Goal: Task Accomplishment & Management: Manage account settings

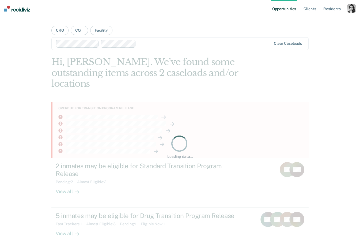
click at [353, 8] on div "button" at bounding box center [351, 8] width 9 height 9
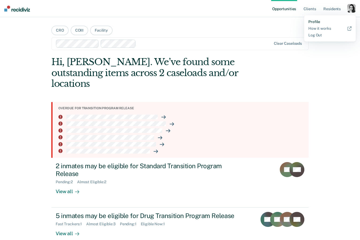
click at [316, 22] on link "Profile" at bounding box center [329, 22] width 43 height 5
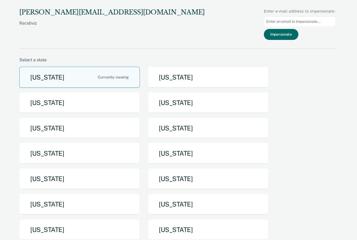
scroll to position [47, 0]
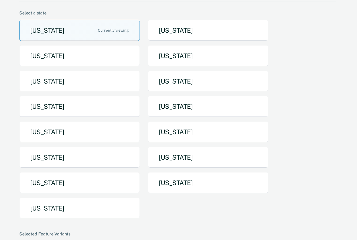
click at [194, 181] on button "[US_STATE]" at bounding box center [208, 182] width 121 height 21
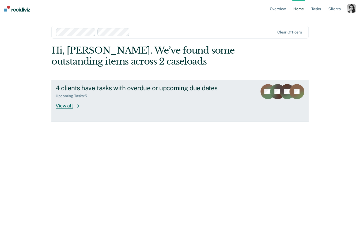
click at [196, 85] on div "4 clients have tasks with overdue or upcoming due dates" at bounding box center [150, 88] width 188 height 8
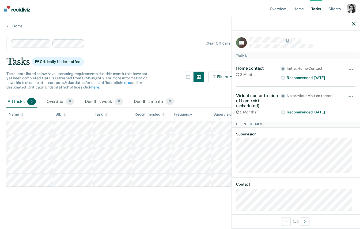
click at [347, 68] on button "button" at bounding box center [351, 71] width 9 height 9
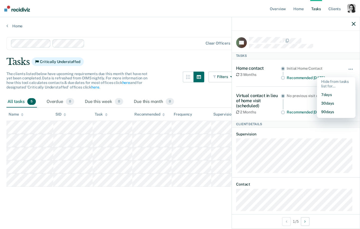
click at [330, 64] on div "Home contact 3 Months Initial Home Contact Recommended [DATE] Hide from tasks l…" at bounding box center [295, 72] width 119 height 27
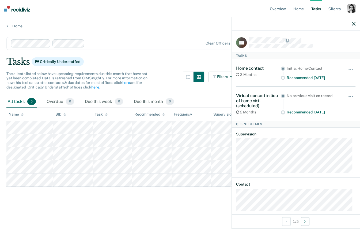
click at [182, 54] on main "Clear officers Tasks Critically Understaffed The clients listed below have upco…" at bounding box center [180, 127] width 360 height 199
click at [354, 23] on icon "button" at bounding box center [354, 24] width 4 height 4
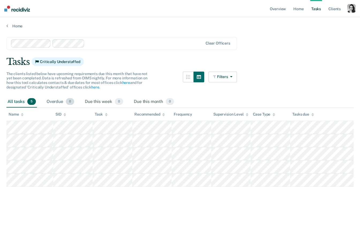
click at [54, 105] on div "Overdue 0" at bounding box center [61, 102] width 30 height 12
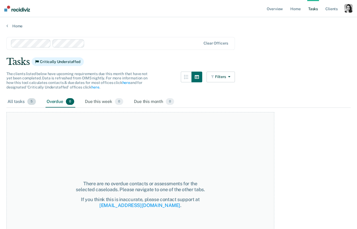
click at [13, 102] on div "All tasks 5" at bounding box center [21, 102] width 31 height 12
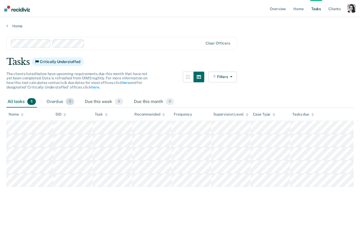
click at [57, 103] on div "Overdue 0" at bounding box center [61, 102] width 30 height 12
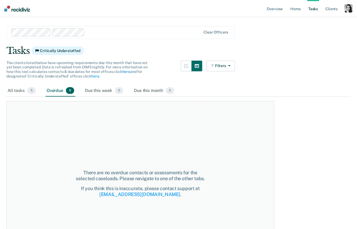
scroll to position [14, 0]
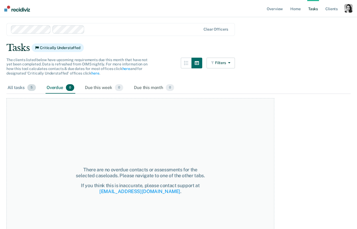
click at [24, 92] on div "All tasks 5" at bounding box center [21, 88] width 31 height 12
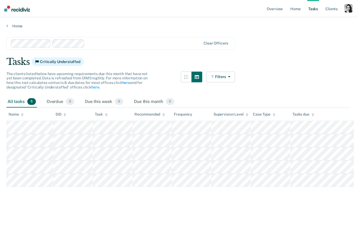
scroll to position [0, 0]
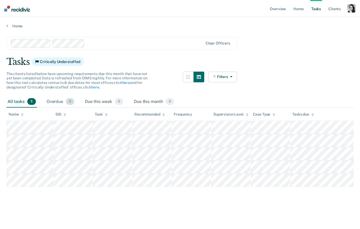
click at [58, 102] on div "Overdue 0" at bounding box center [61, 102] width 30 height 12
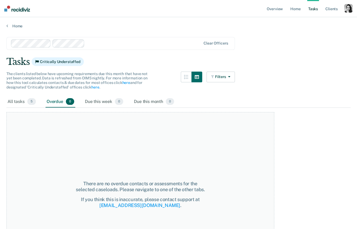
scroll to position [8, 0]
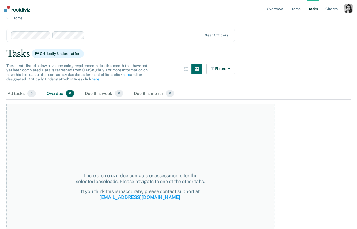
click at [25, 100] on div "There are no overdue contacts or assessments for the selected caseloads. Please…" at bounding box center [140, 184] width 268 height 169
click at [24, 94] on div "All tasks 5" at bounding box center [21, 94] width 31 height 12
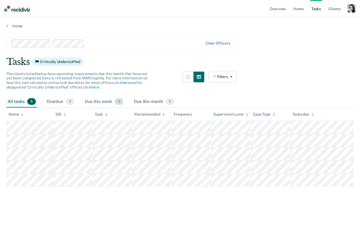
click at [108, 104] on div "Due this week 0" at bounding box center [104, 102] width 40 height 12
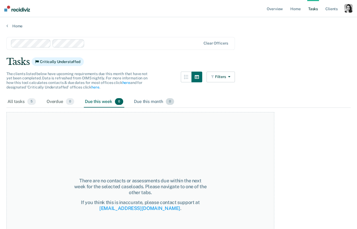
click at [152, 104] on div "Due this month 0" at bounding box center [154, 102] width 42 height 12
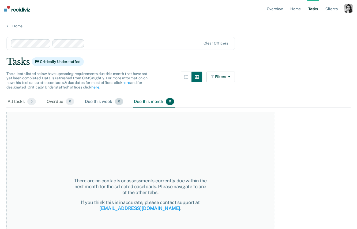
click at [110, 102] on div "Due this week 0" at bounding box center [104, 102] width 40 height 12
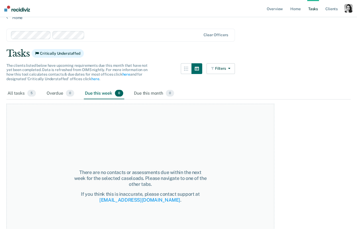
scroll to position [11, 0]
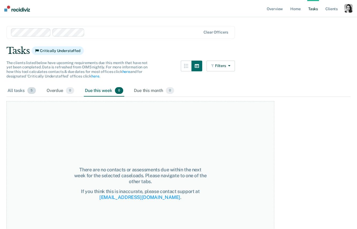
click at [21, 92] on div "All tasks 5" at bounding box center [21, 91] width 31 height 12
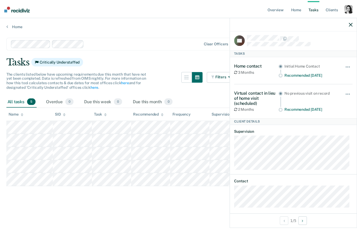
scroll to position [6, 0]
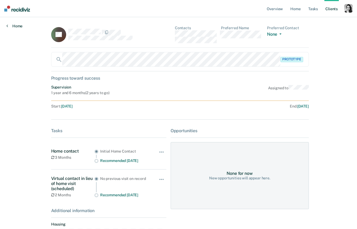
click at [22, 25] on link "Home" at bounding box center [14, 26] width 16 height 5
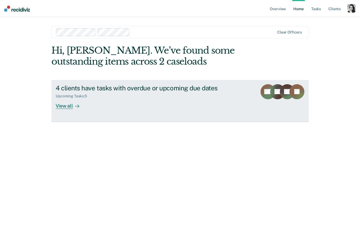
click at [190, 83] on link "4 clients have tasks with overdue or upcoming due dates Upcoming Tasks : 5 View…" at bounding box center [179, 101] width 257 height 42
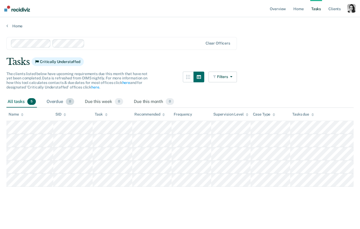
click at [66, 99] on div "Overdue 0" at bounding box center [61, 102] width 30 height 12
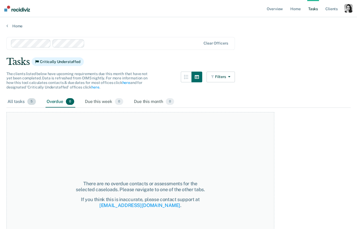
click at [27, 104] on div "All tasks 5" at bounding box center [21, 102] width 31 height 12
